Goal: Task Accomplishment & Management: Manage account settings

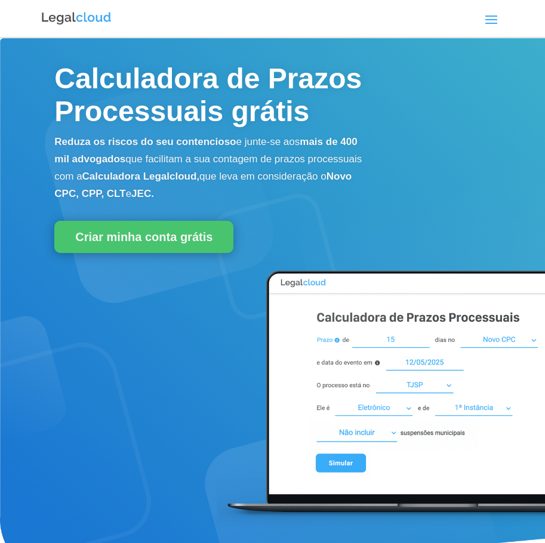
click at [480, 20] on div "Entrar Criar conta grátis Calculadora de Prazos Planos Blog Funcionalidades Cal…" at bounding box center [317, 18] width 374 height 19
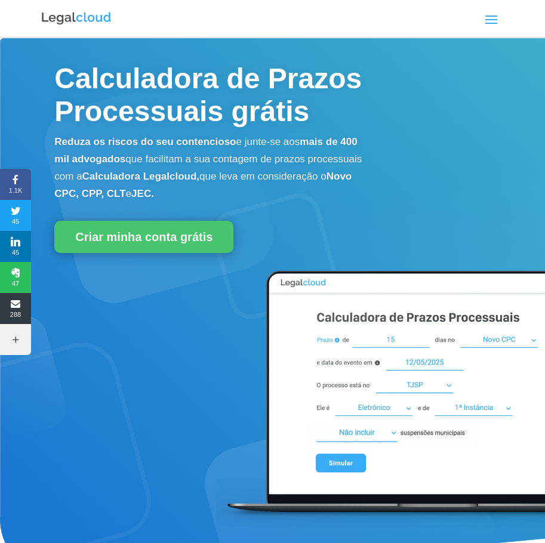
click at [494, 18] on span at bounding box center [491, 19] width 19 height 19
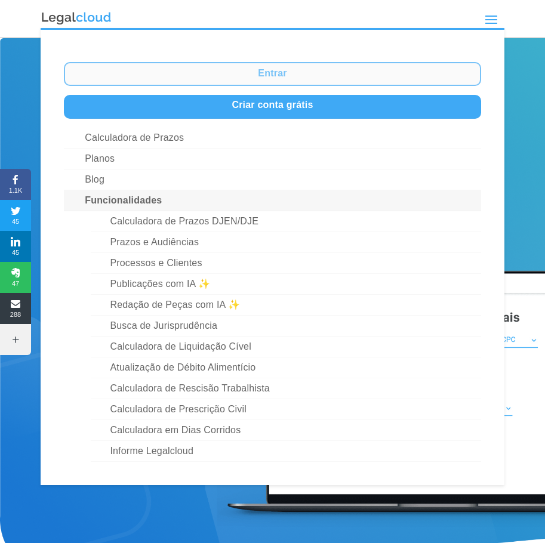
click at [292, 72] on link "Entrar" at bounding box center [272, 74] width 417 height 24
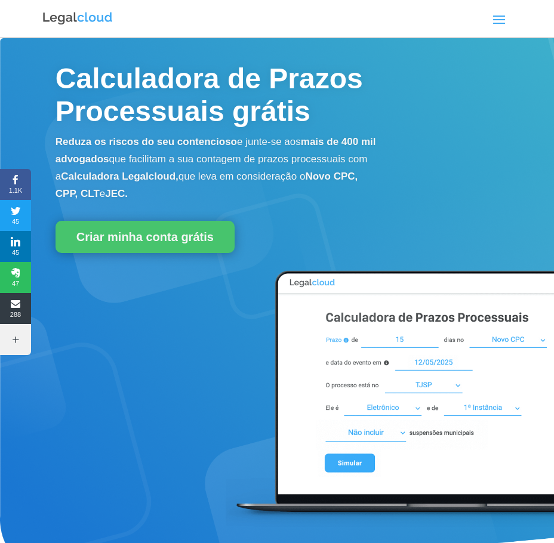
click at [493, 19] on span at bounding box center [499, 19] width 19 height 19
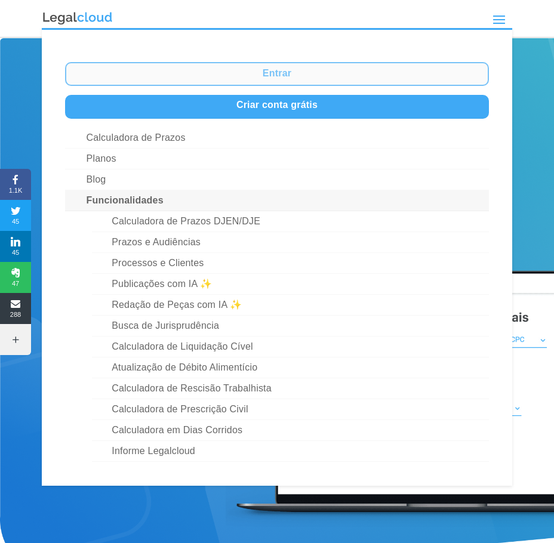
click at [303, 78] on link "Entrar" at bounding box center [277, 74] width 424 height 24
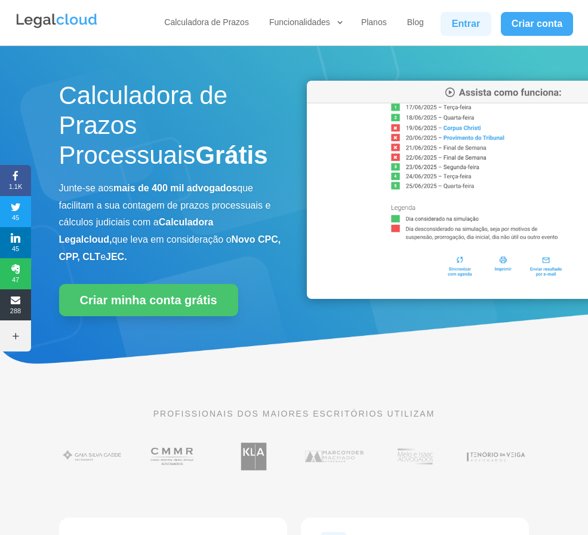
click at [461, 28] on link "Entrar" at bounding box center [466, 24] width 50 height 24
